Goal: Transaction & Acquisition: Purchase product/service

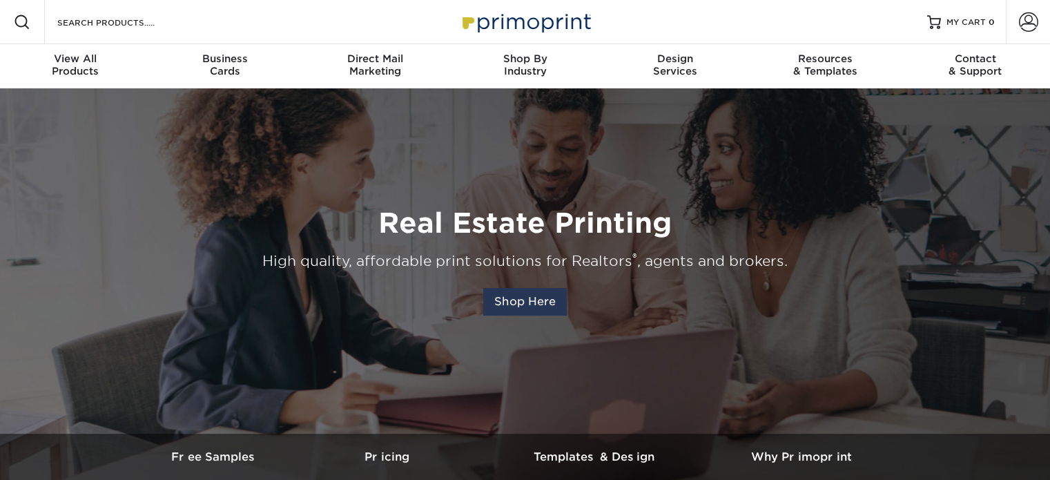
click at [522, 301] on link "Shop Here" at bounding box center [525, 302] width 84 height 28
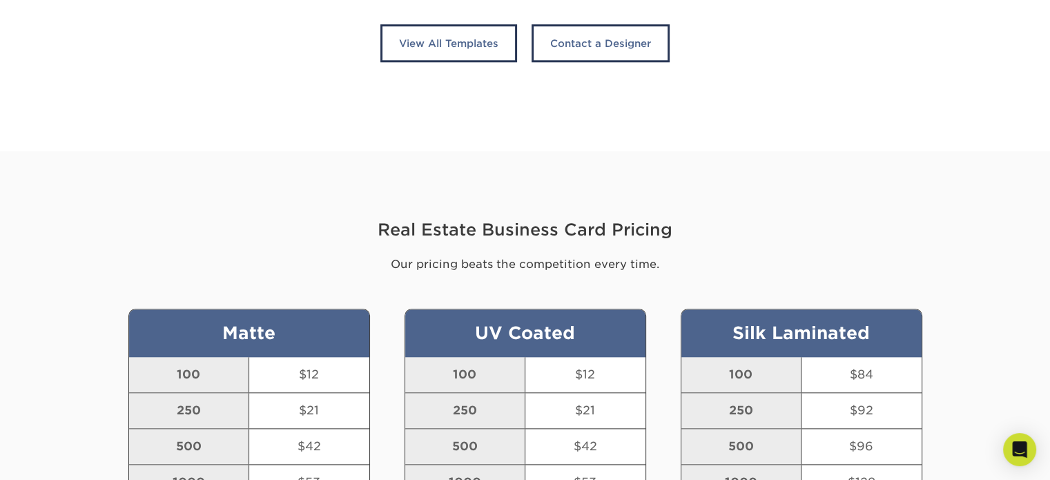
scroll to position [1551, 0]
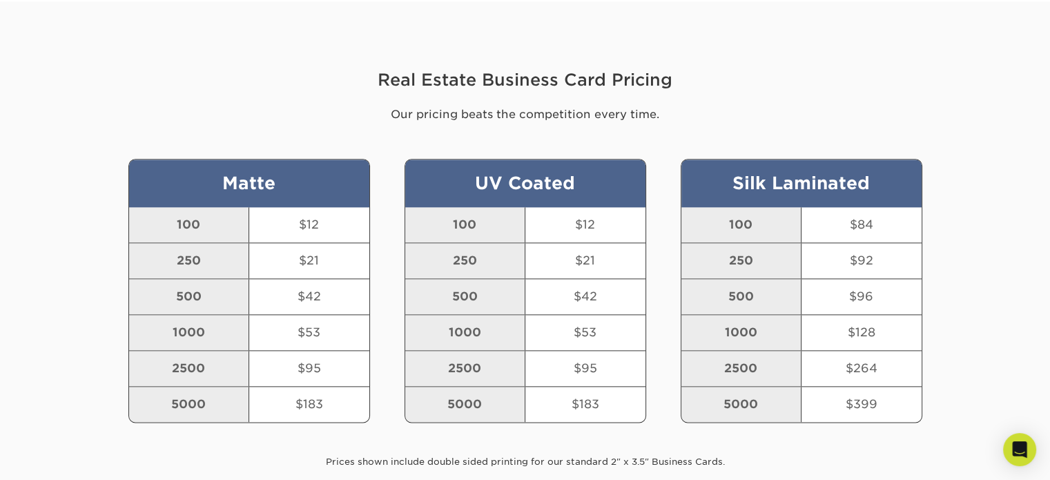
click at [471, 263] on div "250" at bounding box center [465, 260] width 120 height 35
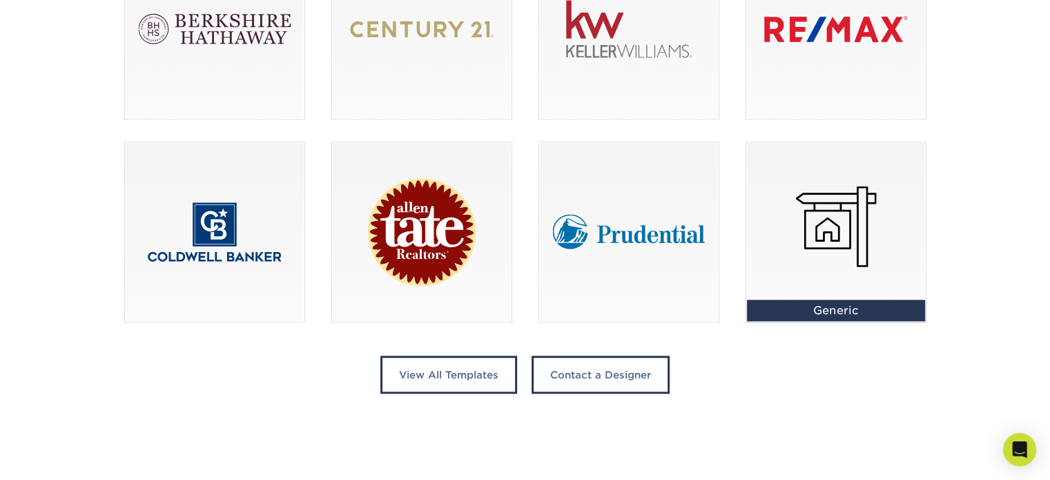
scroll to position [1058, 0]
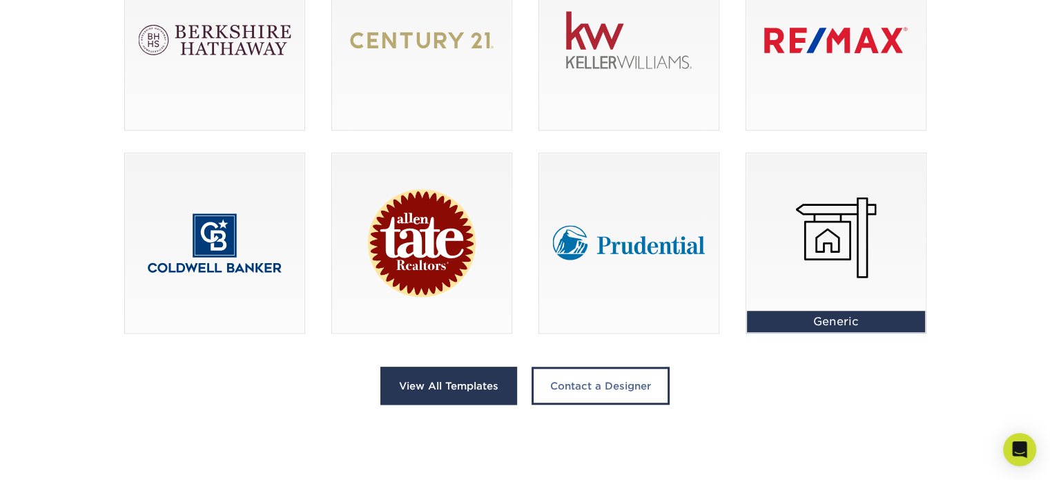
click at [471, 383] on link "View All Templates" at bounding box center [449, 386] width 137 height 38
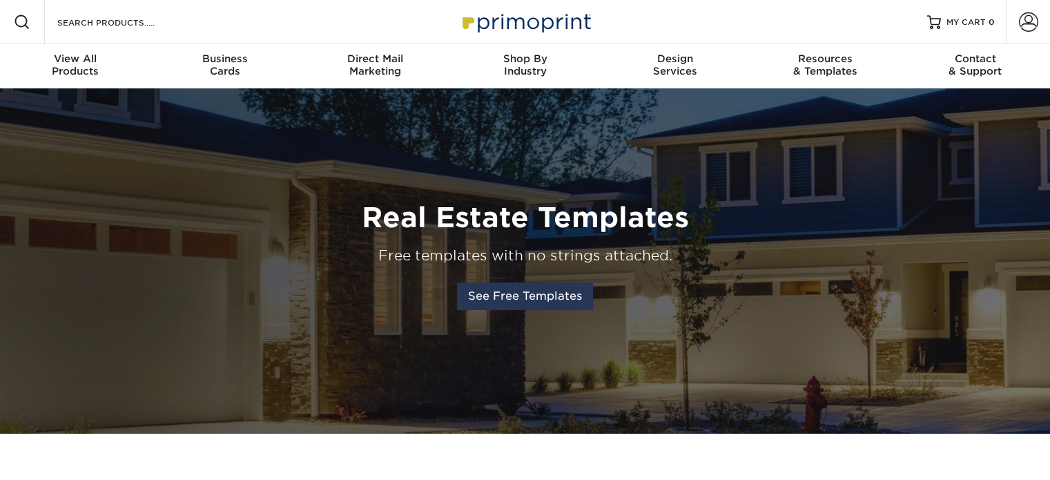
click at [522, 296] on link "See Free Templates" at bounding box center [525, 296] width 136 height 28
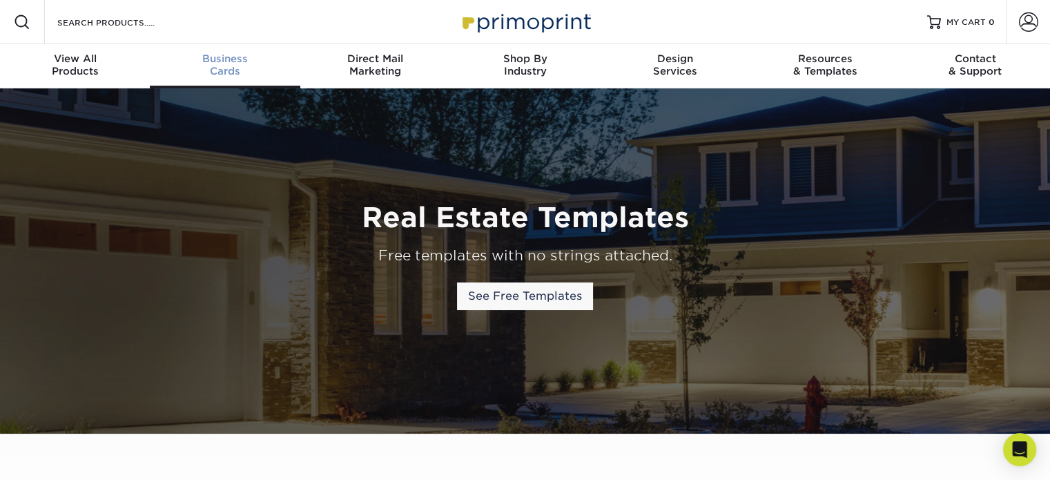
click at [227, 70] on div "Business Cards" at bounding box center [225, 64] width 150 height 25
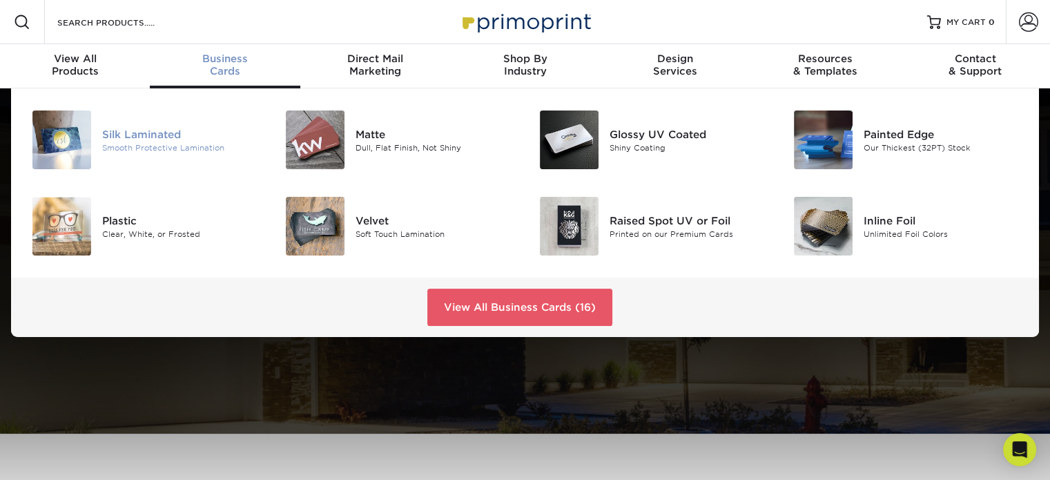
click at [138, 140] on div "Silk Laminated" at bounding box center [181, 133] width 159 height 15
